Goal: Check status: Check status

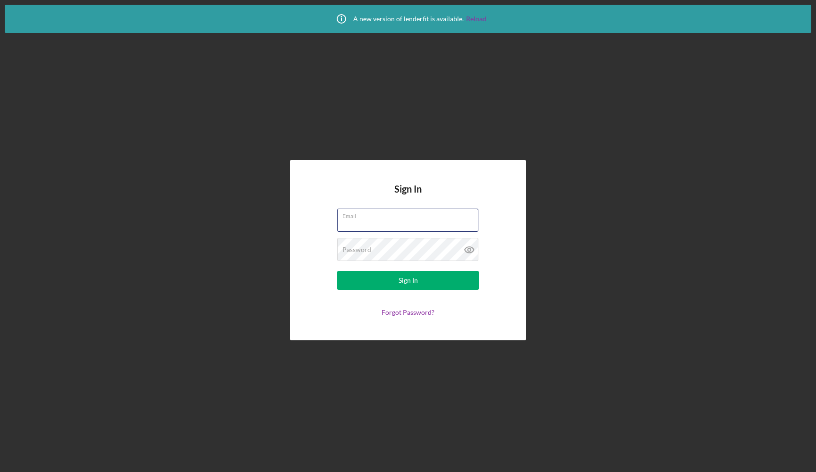
type input "[PERSON_NAME][EMAIL_ADDRESS][DOMAIN_NAME]"
click at [399, 285] on div "Sign In" at bounding box center [408, 280] width 19 height 19
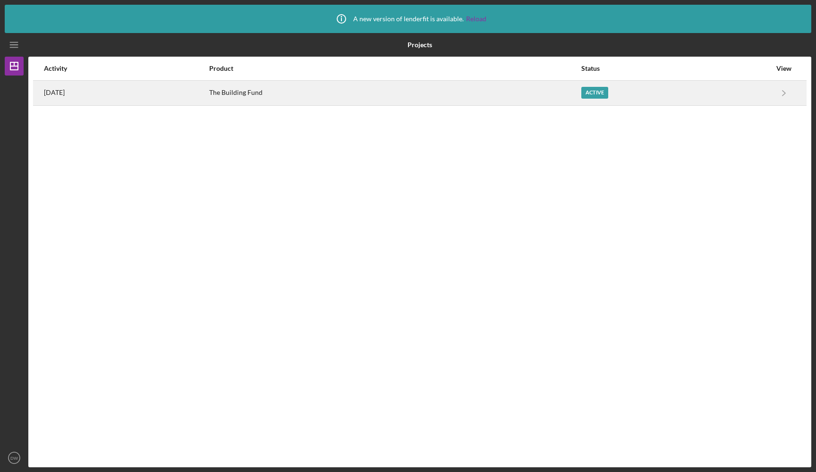
click at [315, 92] on div "The Building Fund" at bounding box center [394, 93] width 371 height 24
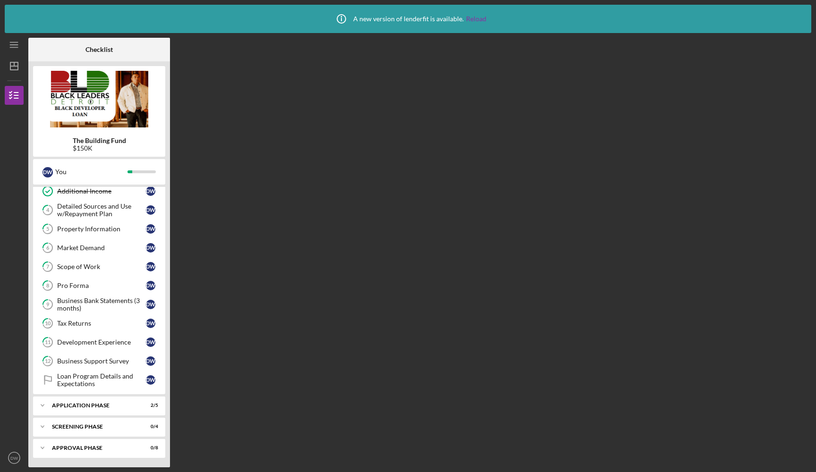
scroll to position [81, 0]
click at [109, 408] on div "Application Phase" at bounding box center [103, 406] width 102 height 6
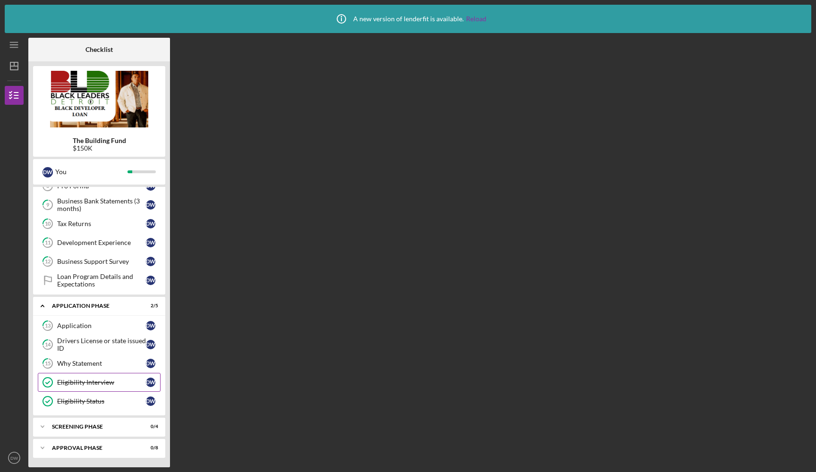
scroll to position [181, 0]
